Goal: Task Accomplishment & Management: Use online tool/utility

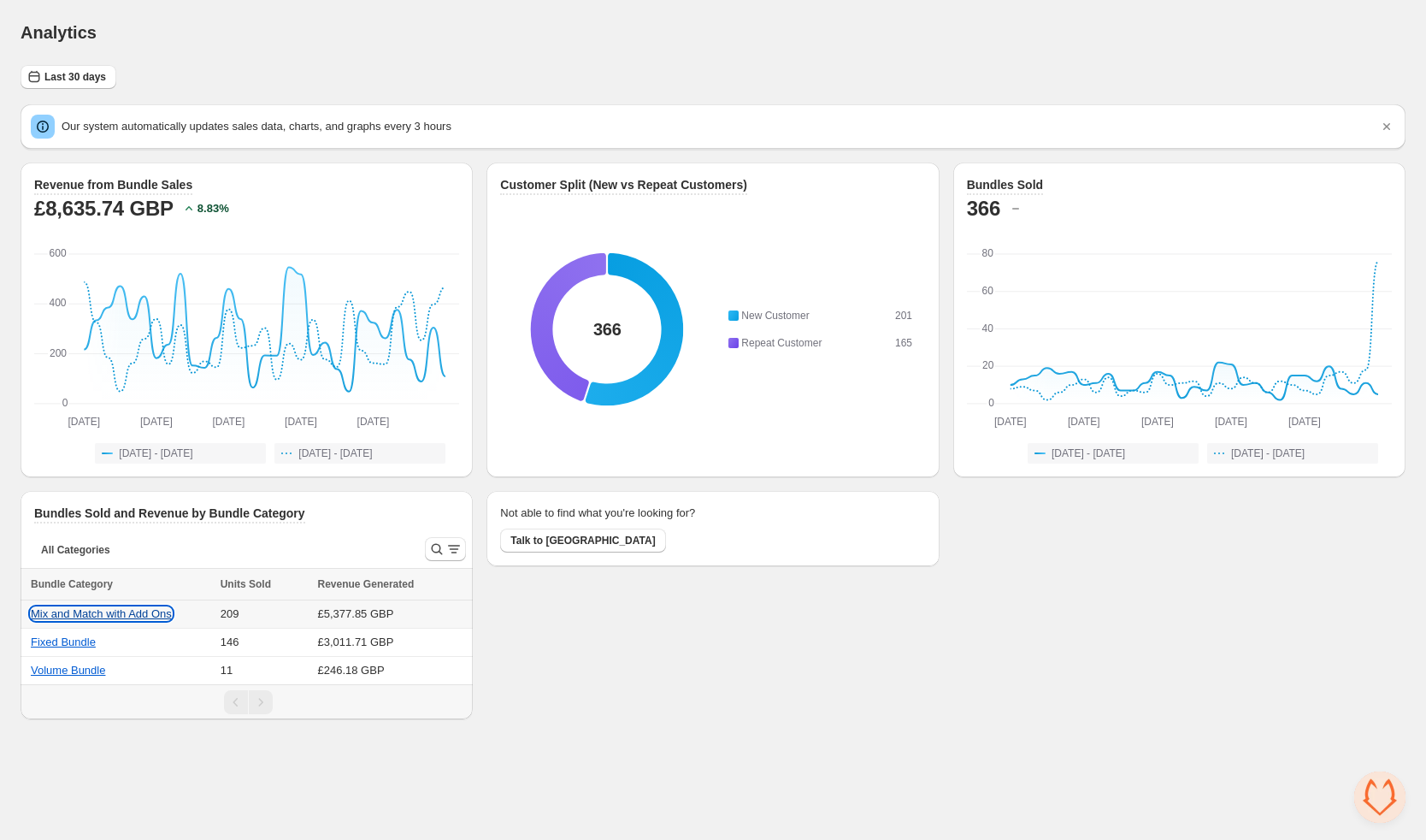
click at [105, 612] on button "Mix and Match with Add Ons" at bounding box center [101, 614] width 141 height 13
